Goal: Task Accomplishment & Management: Use online tool/utility

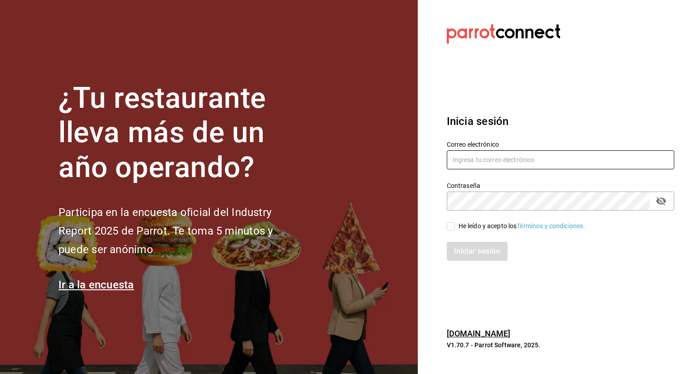
type input "[EMAIL_ADDRESS][DOMAIN_NAME]"
click at [450, 228] on input "He leído y acepto los Términos y condiciones." at bounding box center [451, 227] width 8 height 8
checkbox input "true"
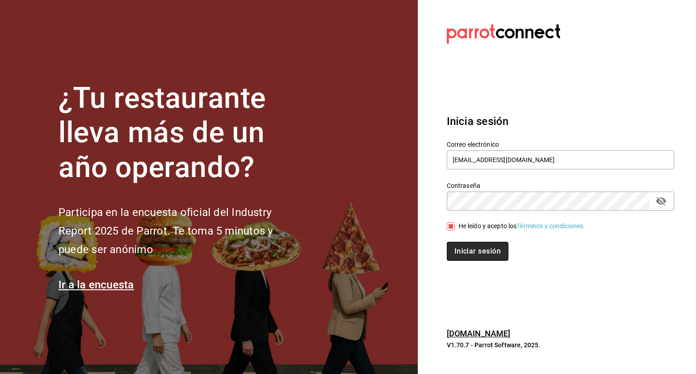
click at [471, 253] on button "Iniciar sesión" at bounding box center [478, 251] width 62 height 19
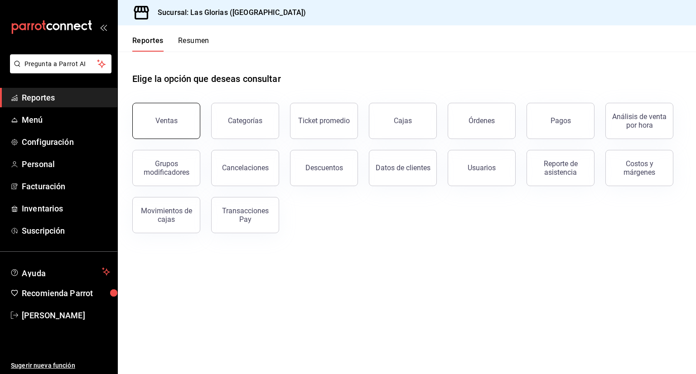
click at [181, 107] on button "Ventas" at bounding box center [166, 121] width 68 height 36
